Goal: Task Accomplishment & Management: Manage account settings

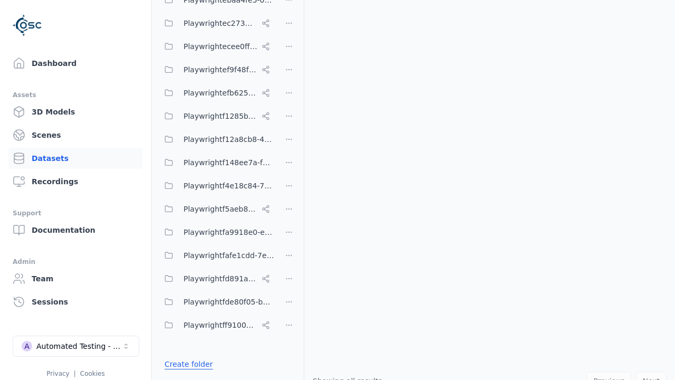
click at [185, 364] on link "Create folder" at bounding box center [189, 364] width 49 height 11
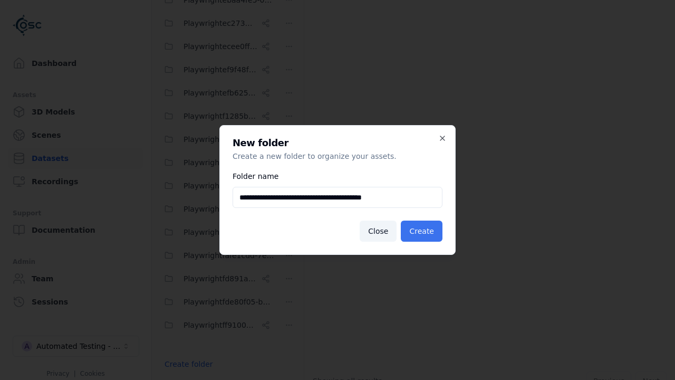
type input "**********"
click at [423, 231] on button "Create" at bounding box center [422, 230] width 42 height 21
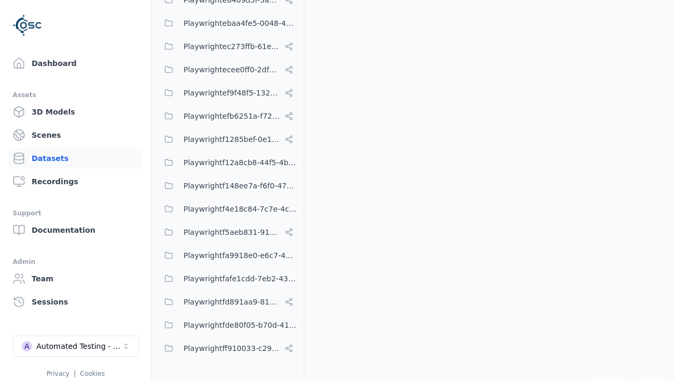
scroll to position [6288, 0]
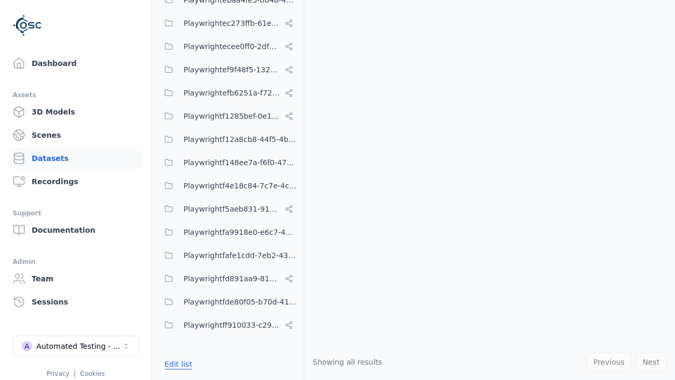
click at [176, 364] on button "Edit list" at bounding box center [178, 363] width 40 height 19
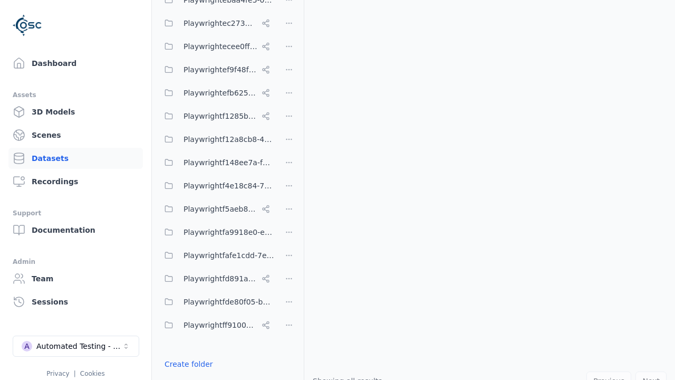
click at [289, 190] on html "Support Dashboard Assets 3D Models Scenes Datasets Recordings Support Documenta…" at bounding box center [337, 190] width 675 height 380
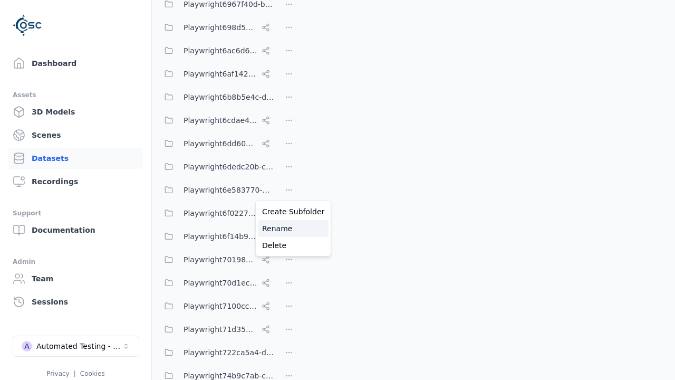
click at [289, 228] on div "Rename" at bounding box center [293, 228] width 71 height 17
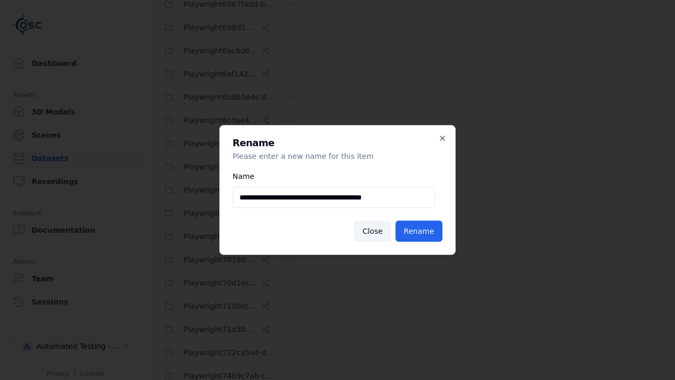
click at [334, 197] on input "**********" at bounding box center [334, 197] width 202 height 21
type input "**********"
click at [421, 231] on button "Rename" at bounding box center [418, 230] width 47 height 21
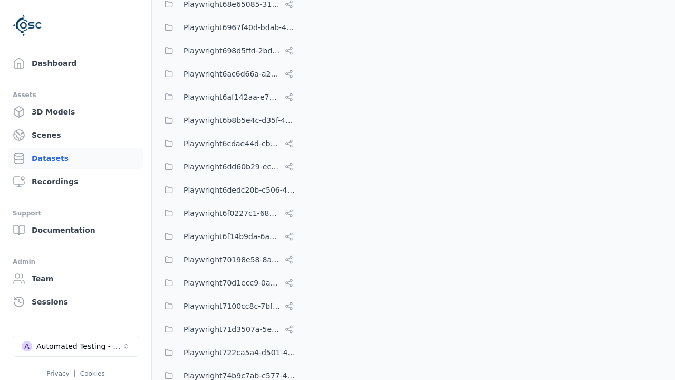
scroll to position [6288, 0]
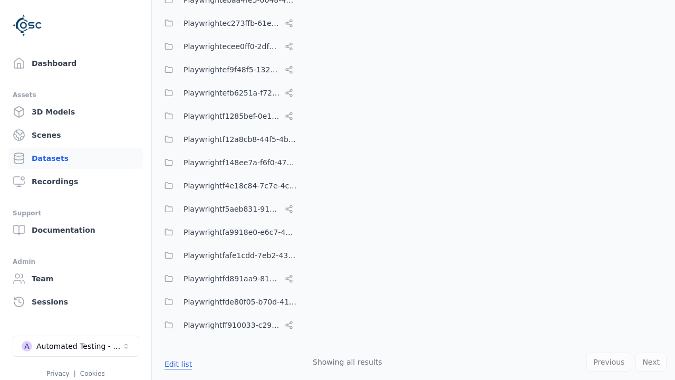
click at [176, 364] on button "Edit list" at bounding box center [178, 363] width 40 height 19
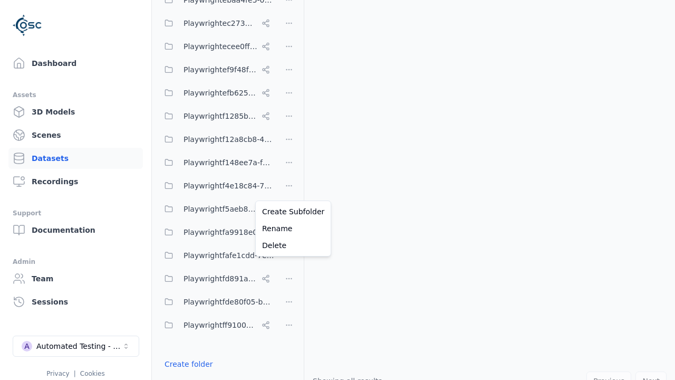
scroll to position [1110, 0]
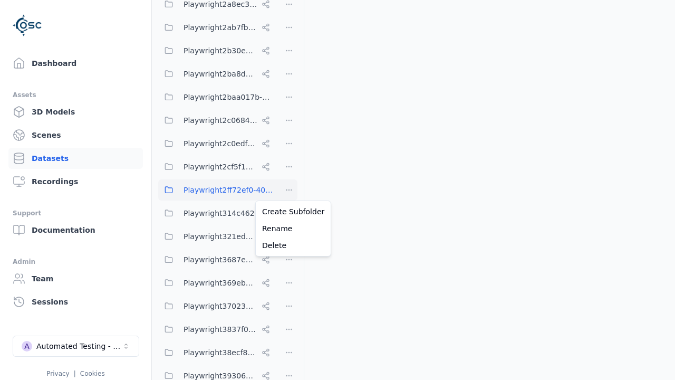
click at [289, 190] on html "Support Dashboard Assets 3D Models Scenes Datasets Recordings Support Documenta…" at bounding box center [337, 190] width 675 height 380
click at [289, 245] on div "Delete" at bounding box center [293, 245] width 71 height 17
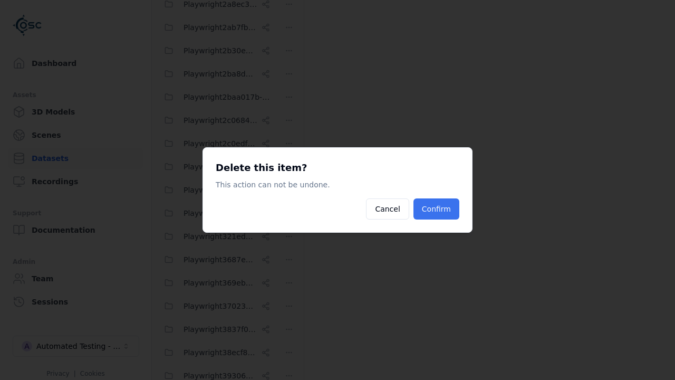
click at [438, 209] on button "Confirm" at bounding box center [436, 208] width 46 height 21
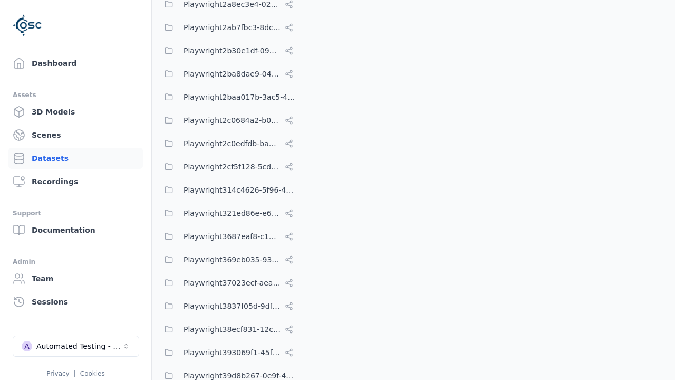
scroll to position [6265, 0]
